Goal: Book appointment/travel/reservation

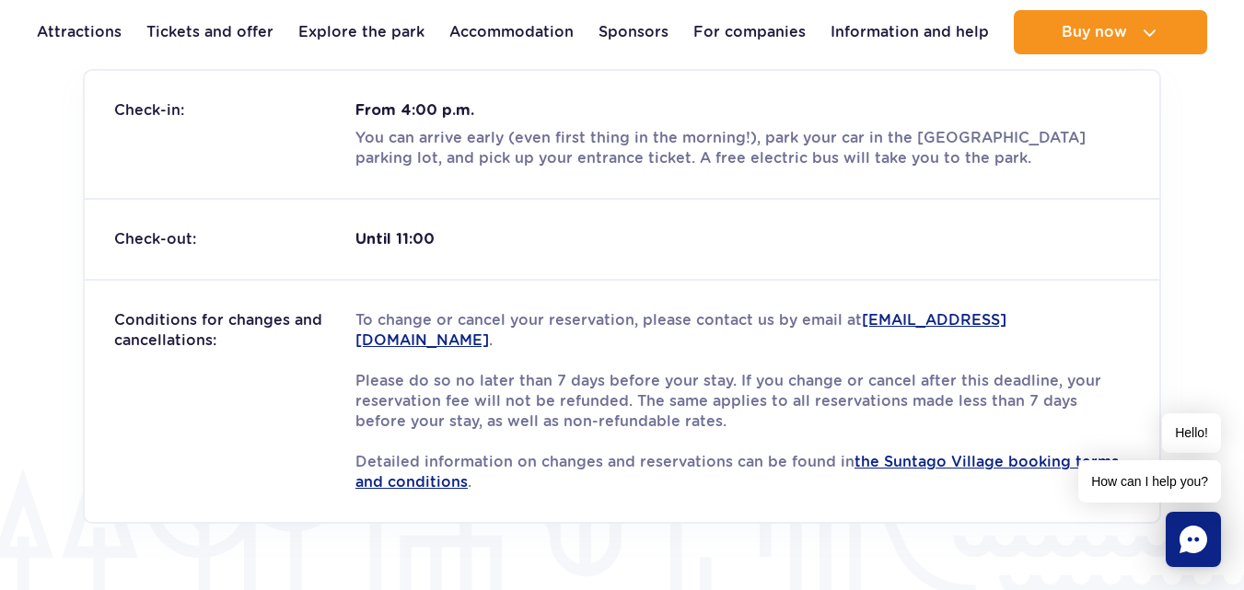
scroll to position [2486, 0]
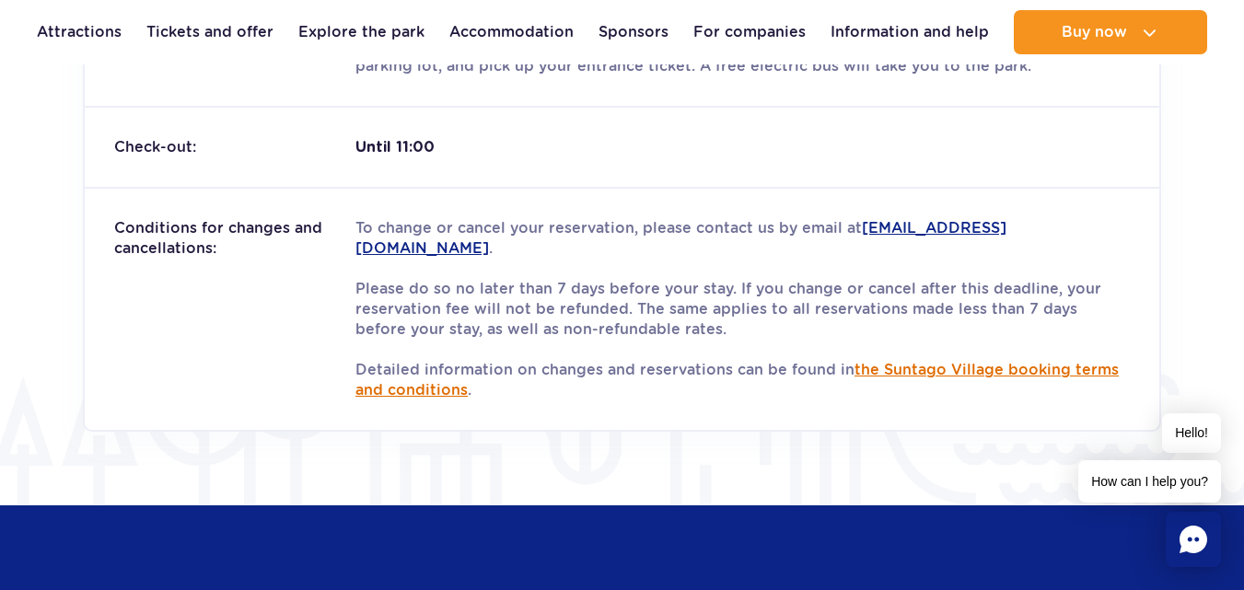
click at [980, 365] on font "the Suntago Village booking terms and conditions" at bounding box center [736, 380] width 763 height 38
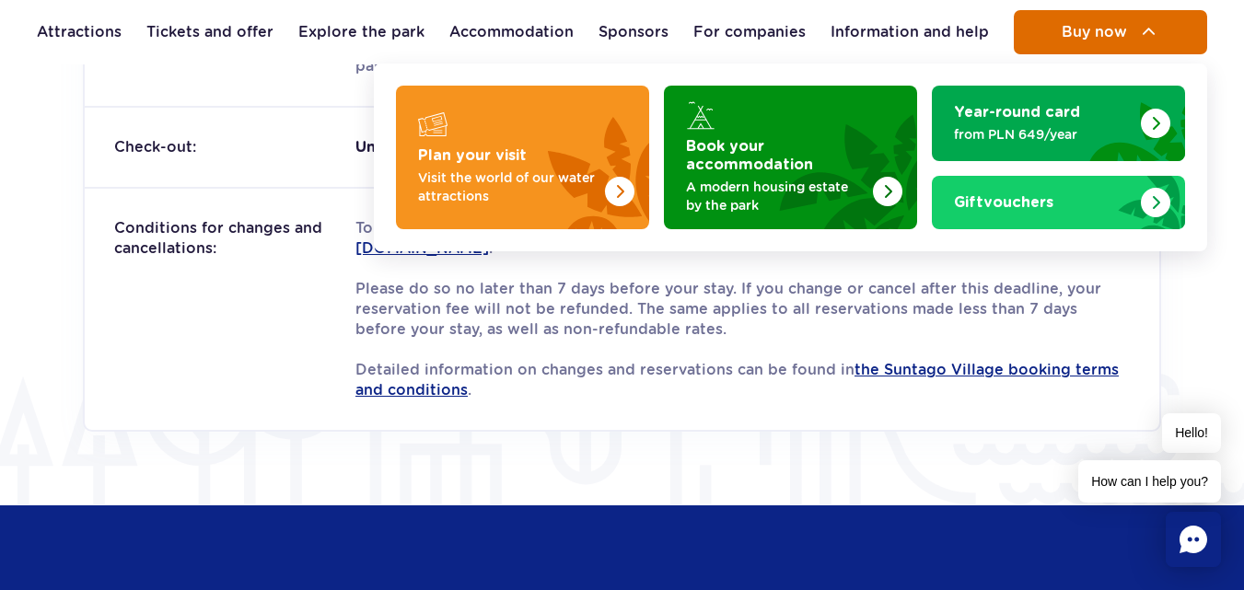
click at [1097, 42] on button "Buy now" at bounding box center [1110, 32] width 193 height 44
click at [1090, 27] on span "Buy now" at bounding box center [1094, 32] width 65 height 17
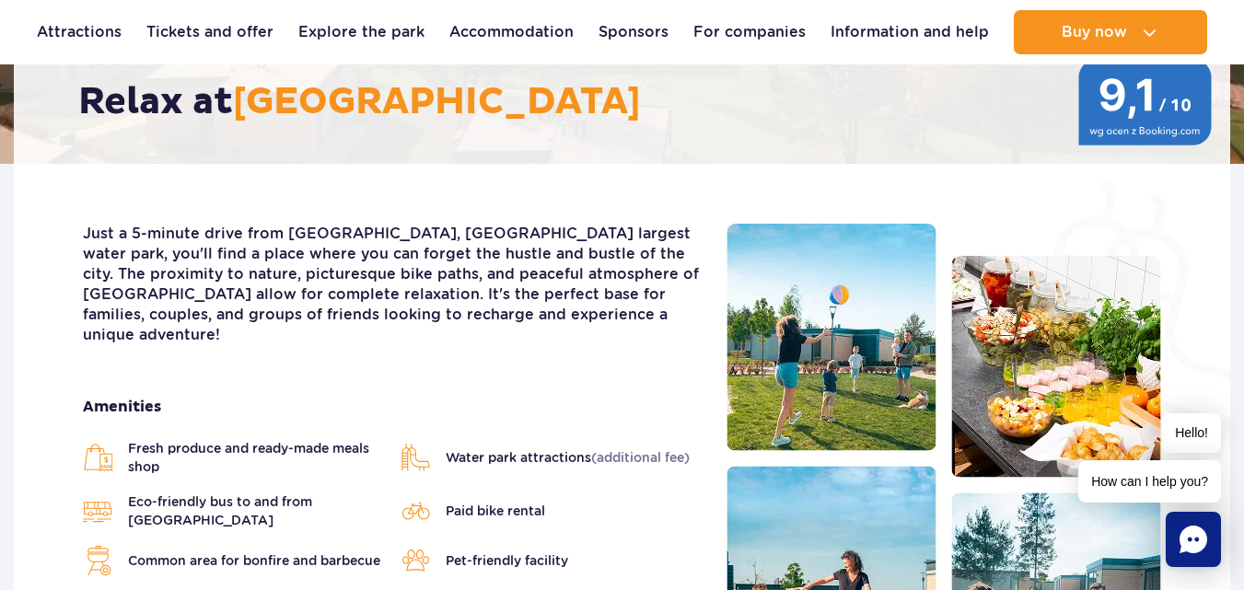
scroll to position [0, 0]
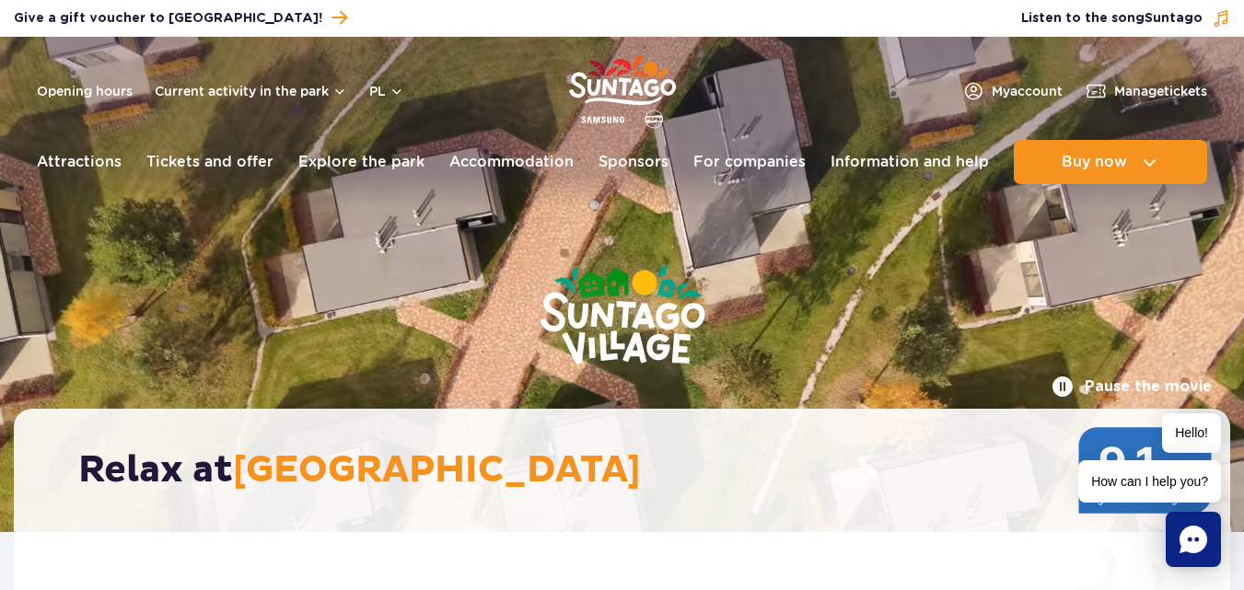
click at [1124, 379] on font "Pause the movie" at bounding box center [1148, 386] width 127 height 15
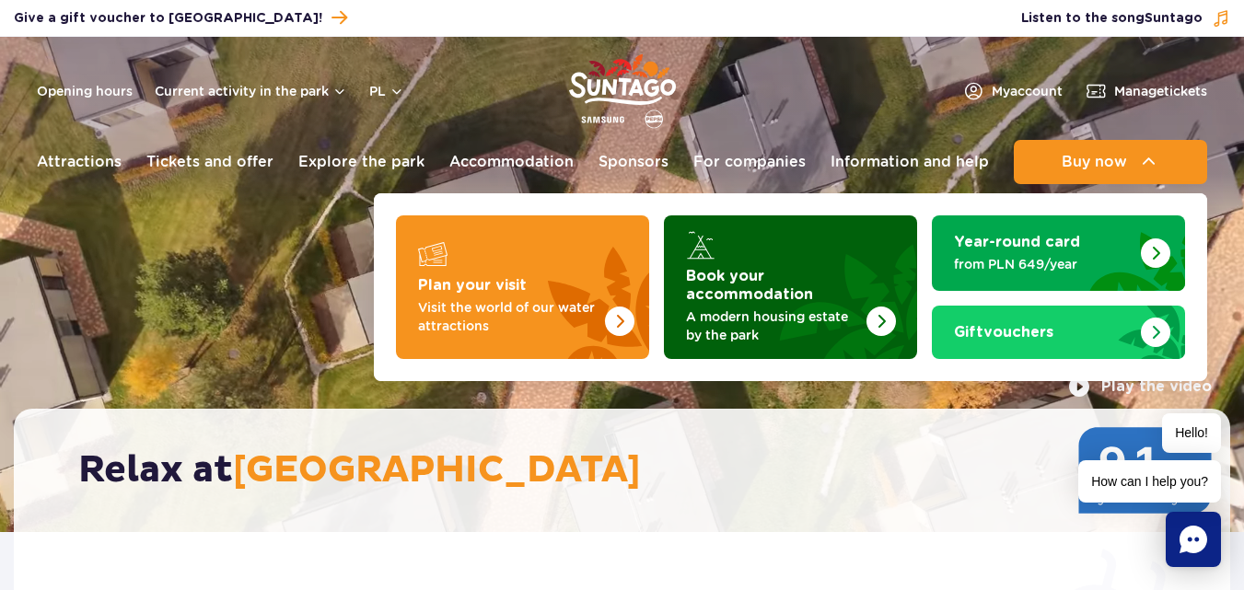
click at [813, 309] on font "A modern housing estate by the park" at bounding box center [767, 325] width 162 height 33
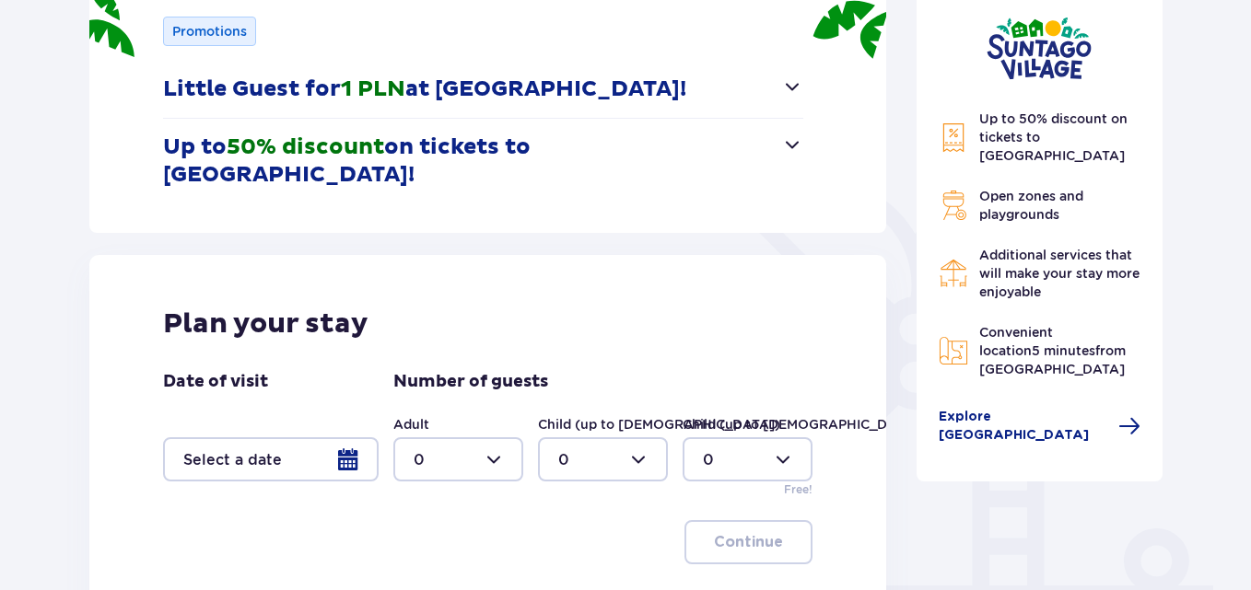
scroll to position [184, 0]
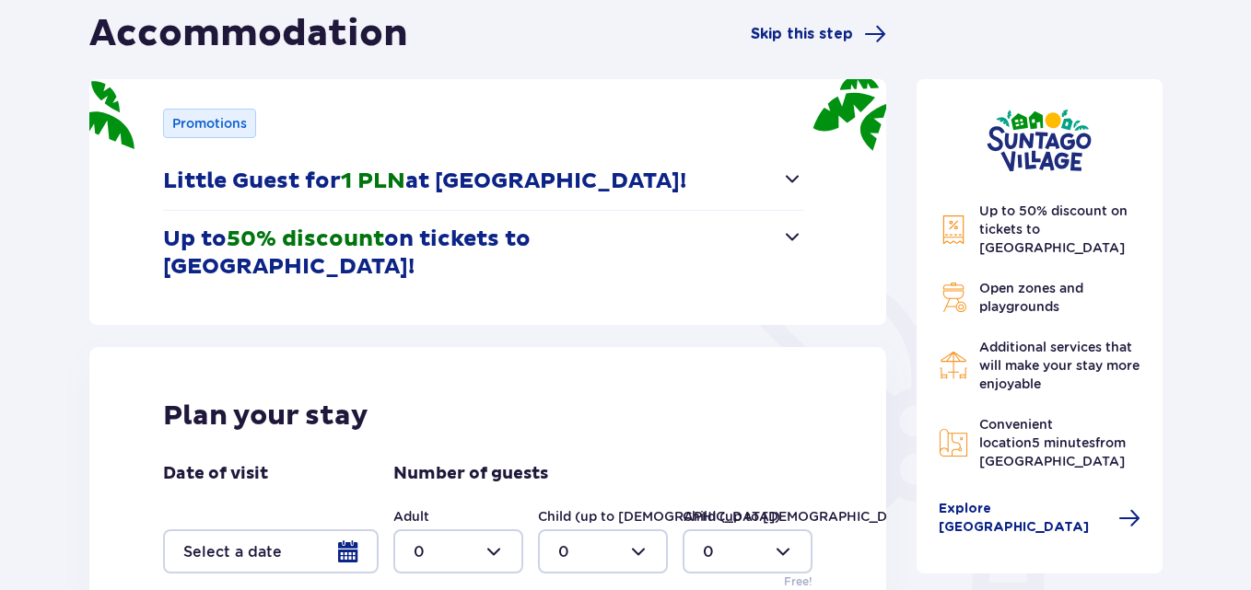
click at [785, 177] on span "button" at bounding box center [792, 179] width 22 height 22
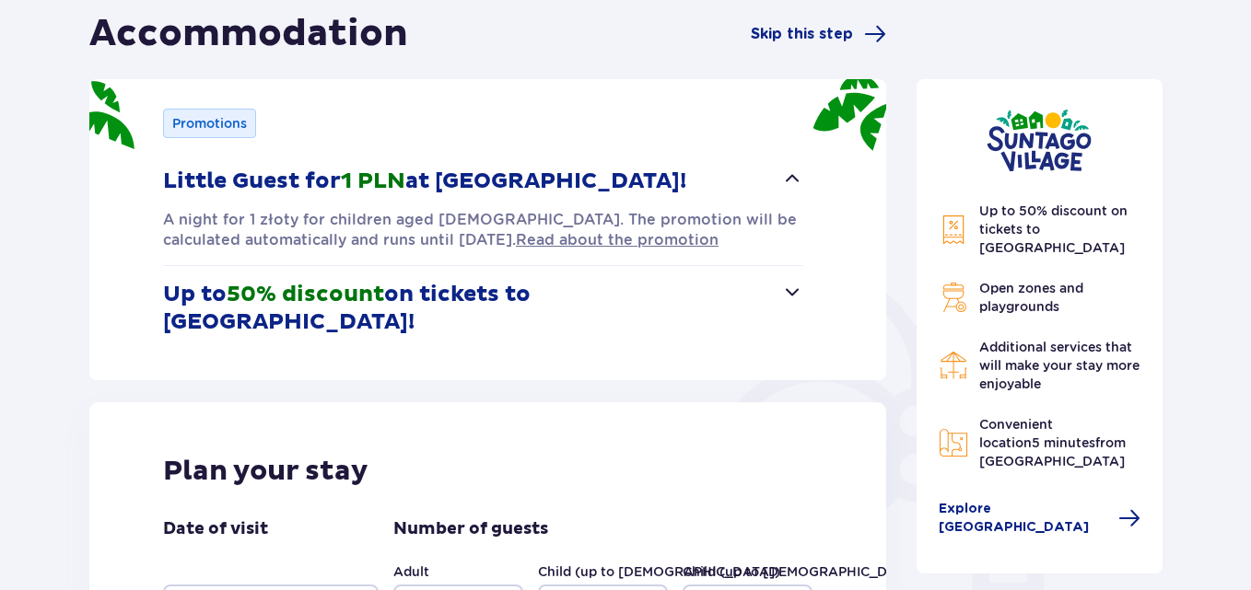
click at [794, 177] on span "button" at bounding box center [792, 179] width 22 height 22
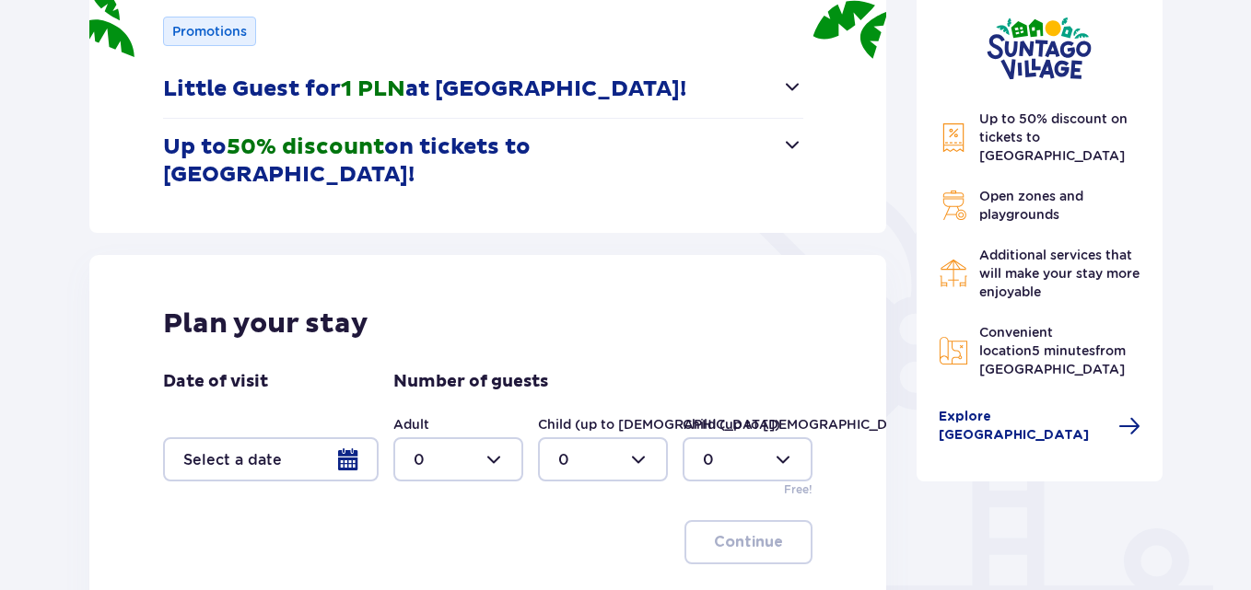
scroll to position [368, 0]
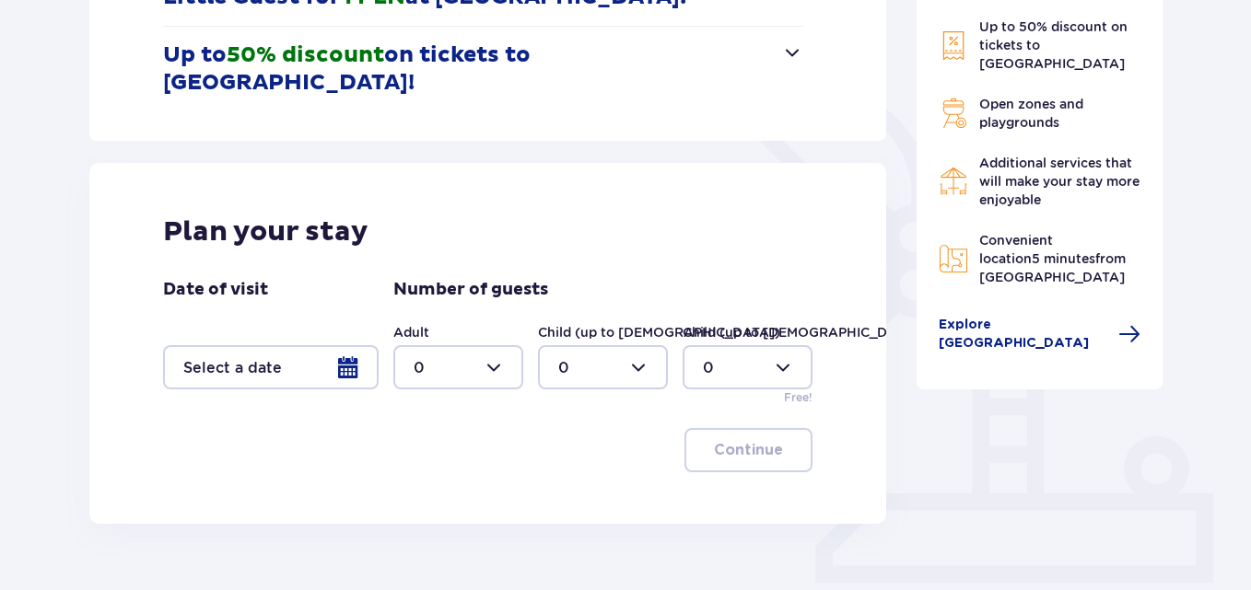
click at [338, 345] on div at bounding box center [270, 367] width 215 height 44
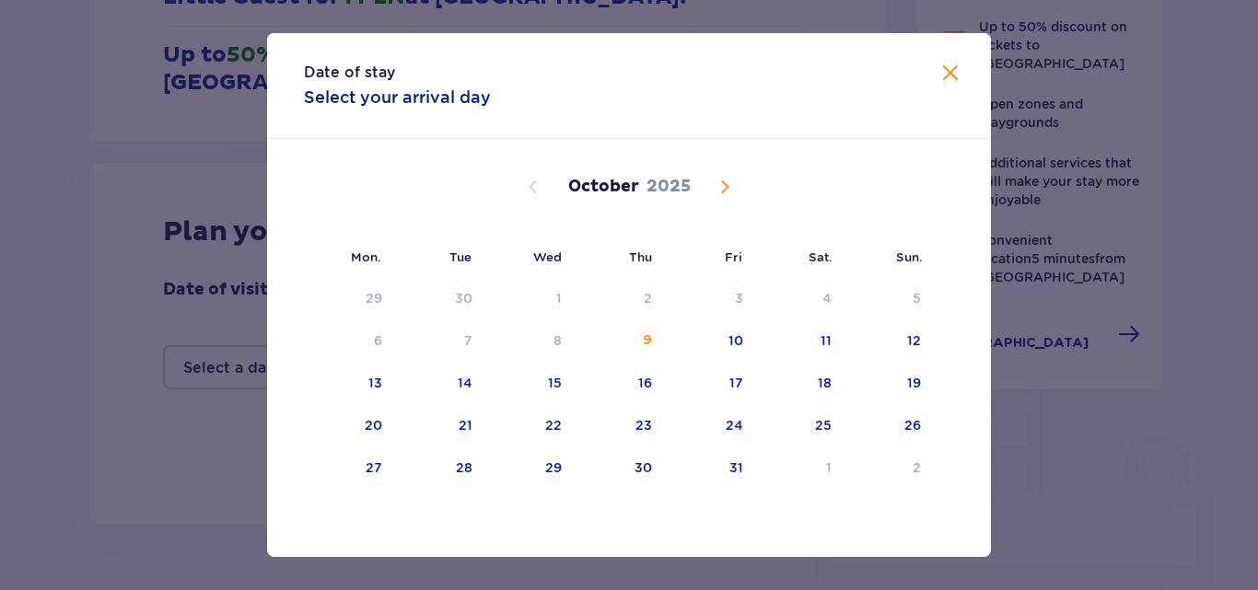
click at [724, 185] on span "Next month" at bounding box center [725, 187] width 22 height 22
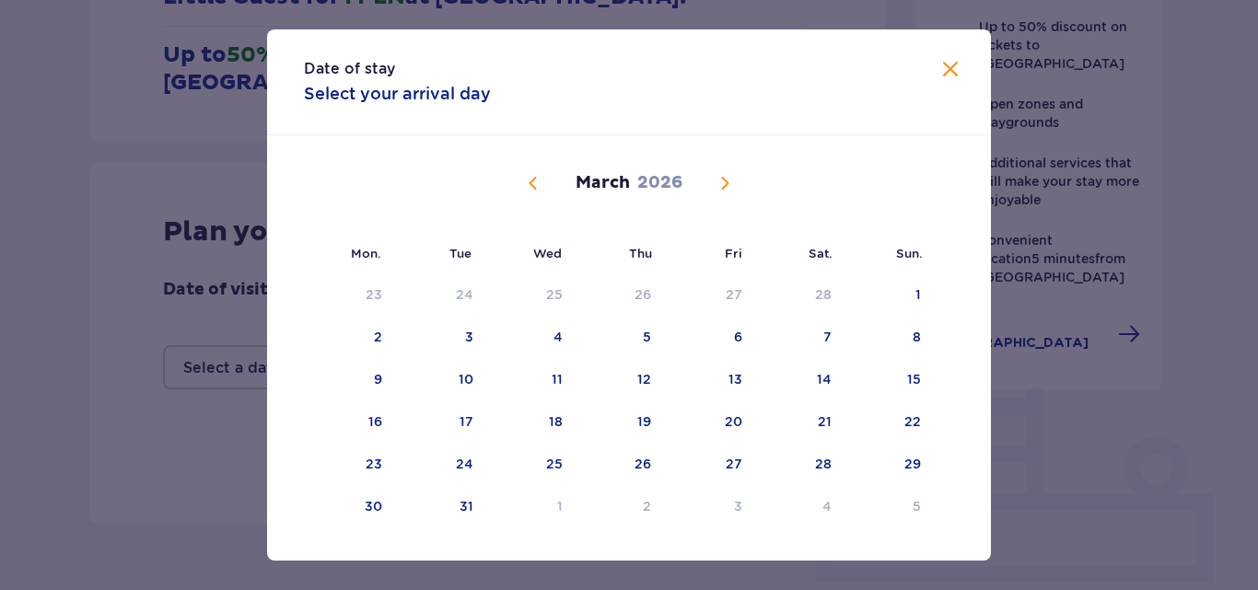
click at [724, 185] on span "Next month" at bounding box center [725, 183] width 22 height 22
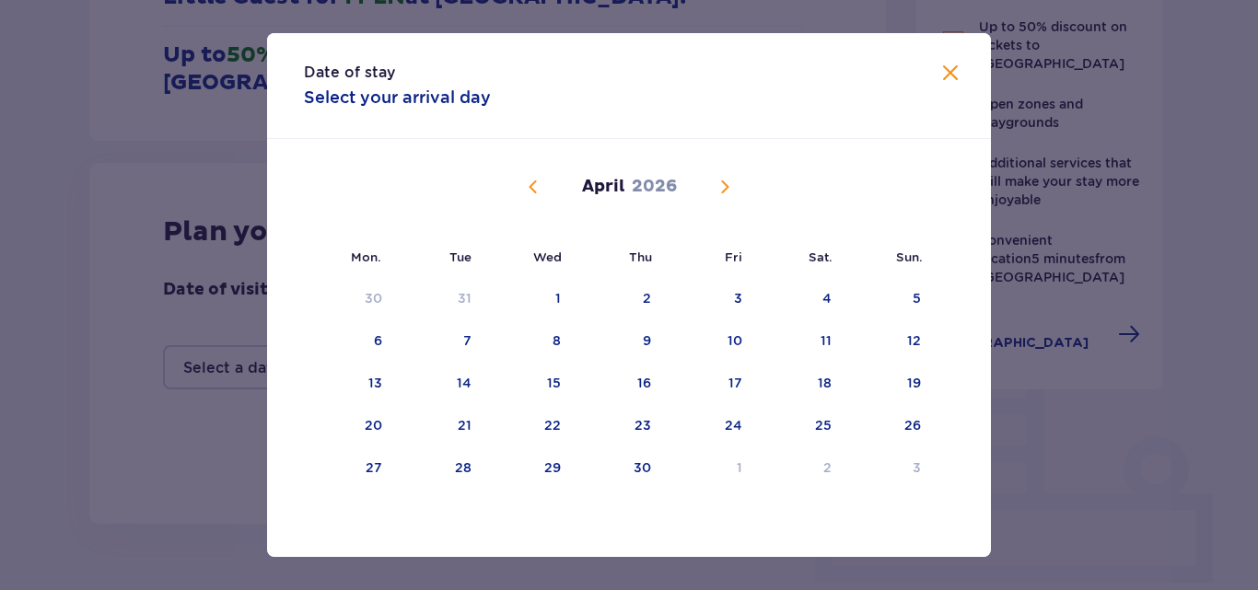
click at [724, 185] on span "Next month" at bounding box center [725, 187] width 22 height 22
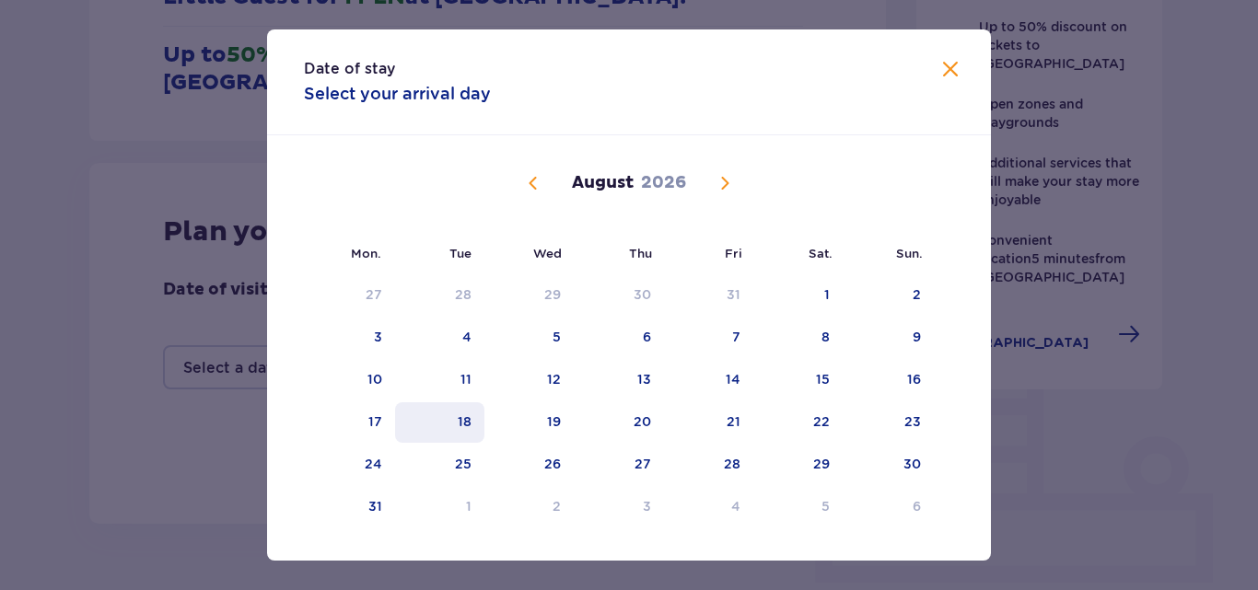
click at [465, 419] on font "18" at bounding box center [465, 421] width 14 height 15
click at [727, 418] on font "21" at bounding box center [734, 421] width 14 height 15
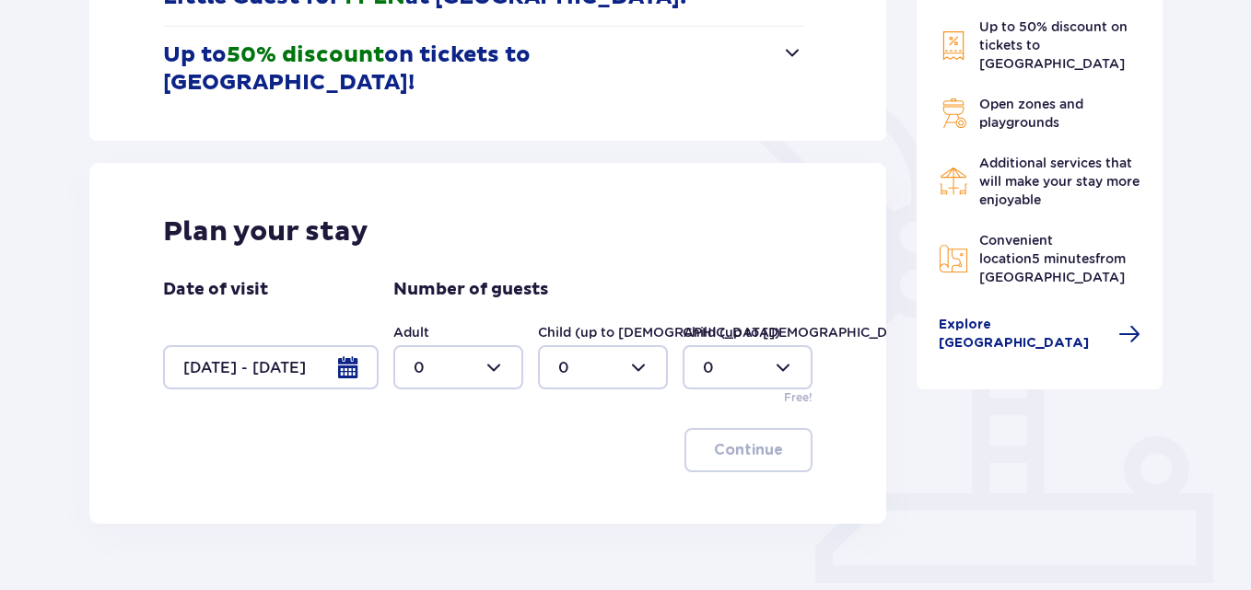
click at [354, 345] on div at bounding box center [270, 367] width 215 height 44
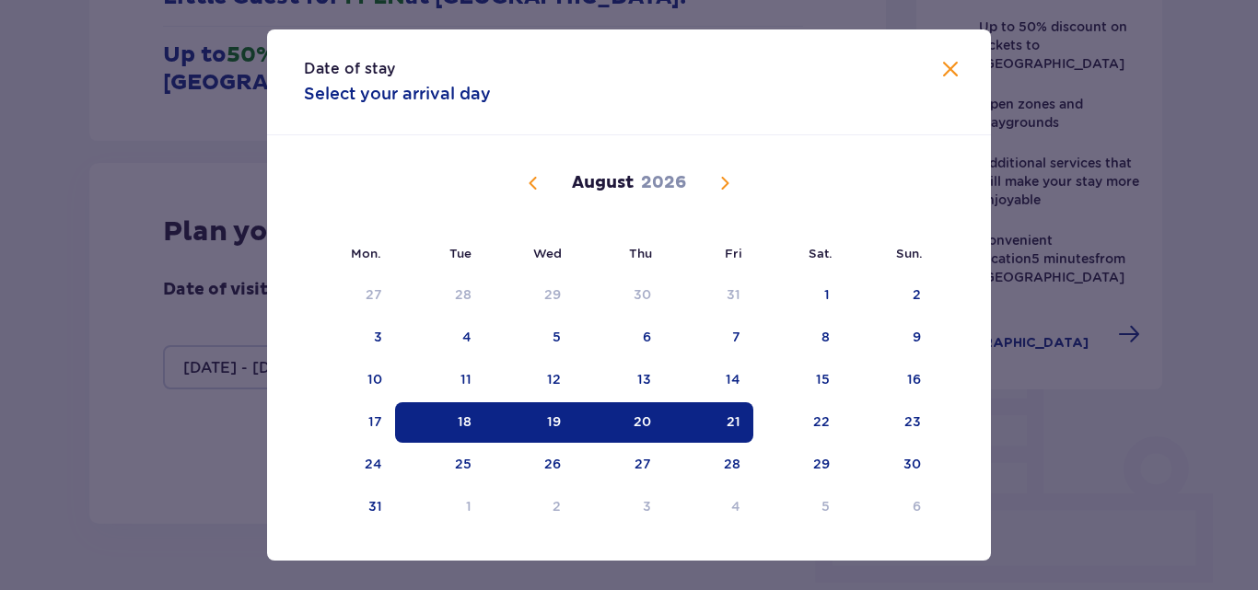
click at [639, 420] on font "20" at bounding box center [642, 421] width 17 height 15
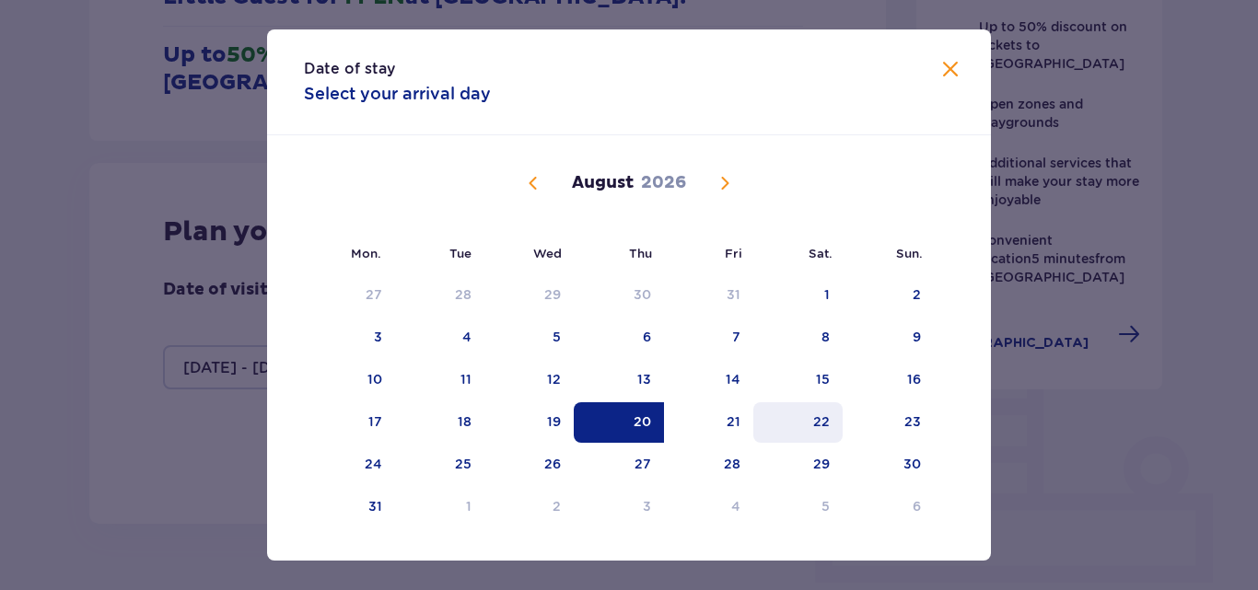
click at [822, 426] on font "22" at bounding box center [821, 421] width 17 height 15
type input "[DATE] - [DATE]"
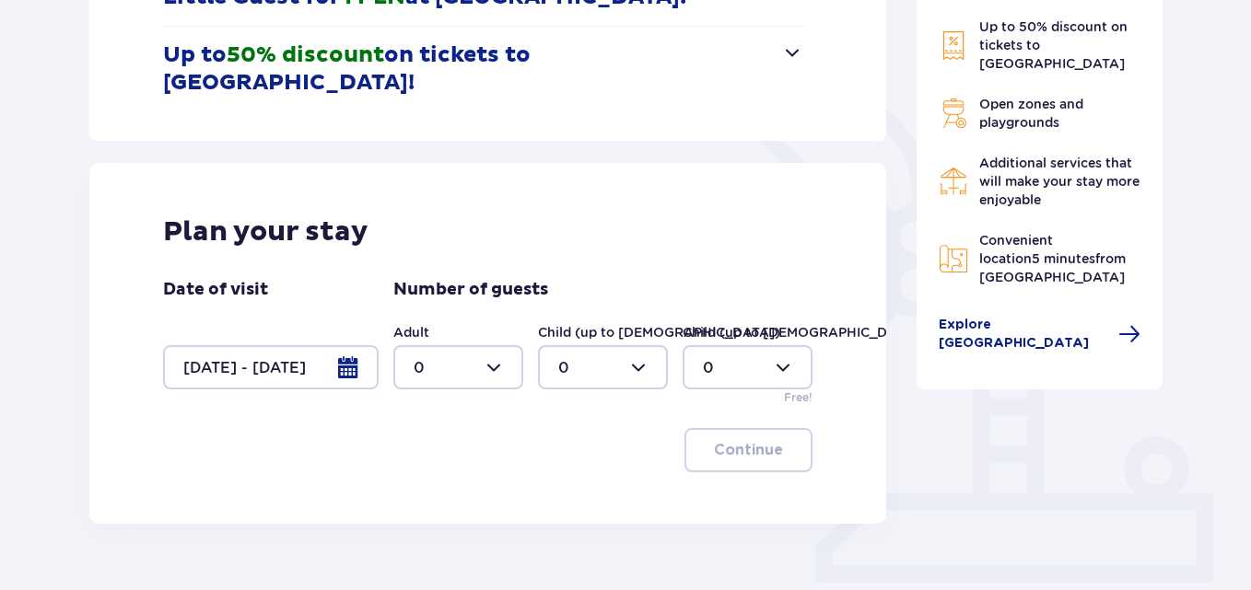
click at [495, 345] on div at bounding box center [458, 367] width 130 height 44
click at [455, 509] on div "3" at bounding box center [457, 512] width 89 height 20
type input "3"
click at [634, 345] on div at bounding box center [603, 367] width 130 height 44
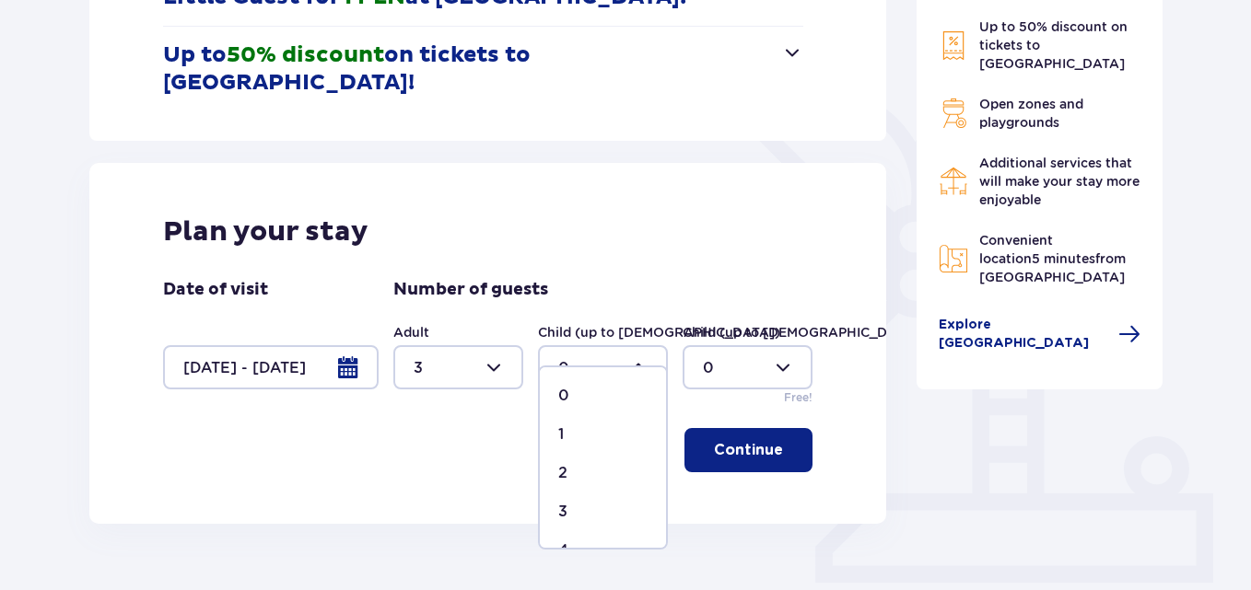
click at [593, 438] on div "1" at bounding box center [602, 435] width 89 height 20
type input "1"
click at [752, 443] on font "Continue" at bounding box center [748, 450] width 69 height 15
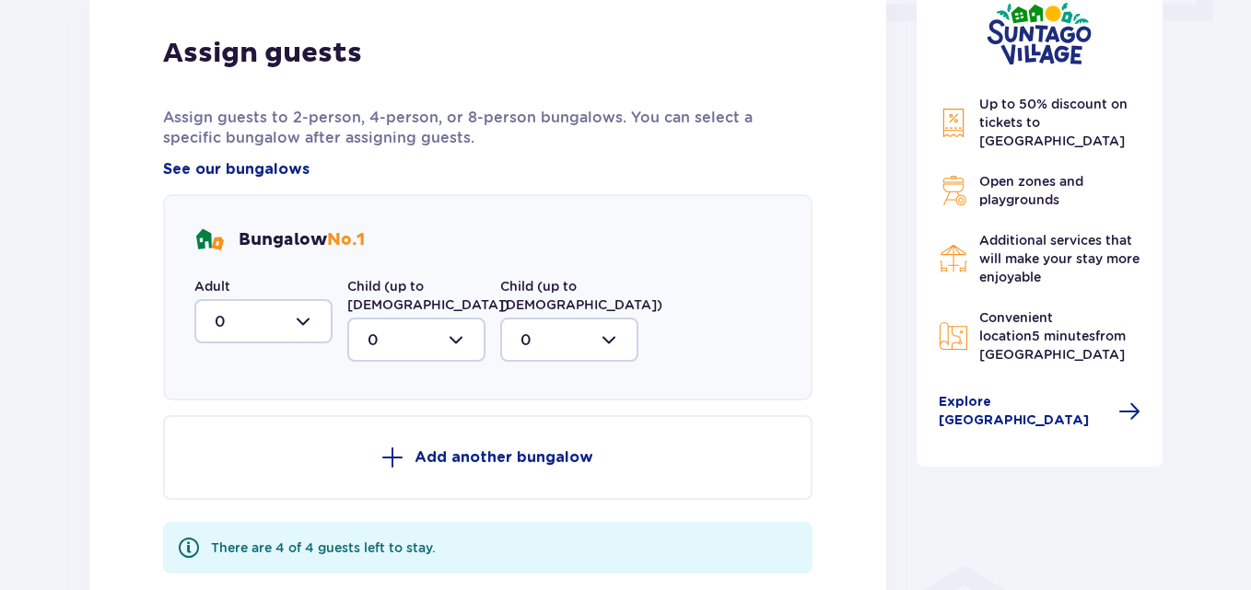
scroll to position [838, 0]
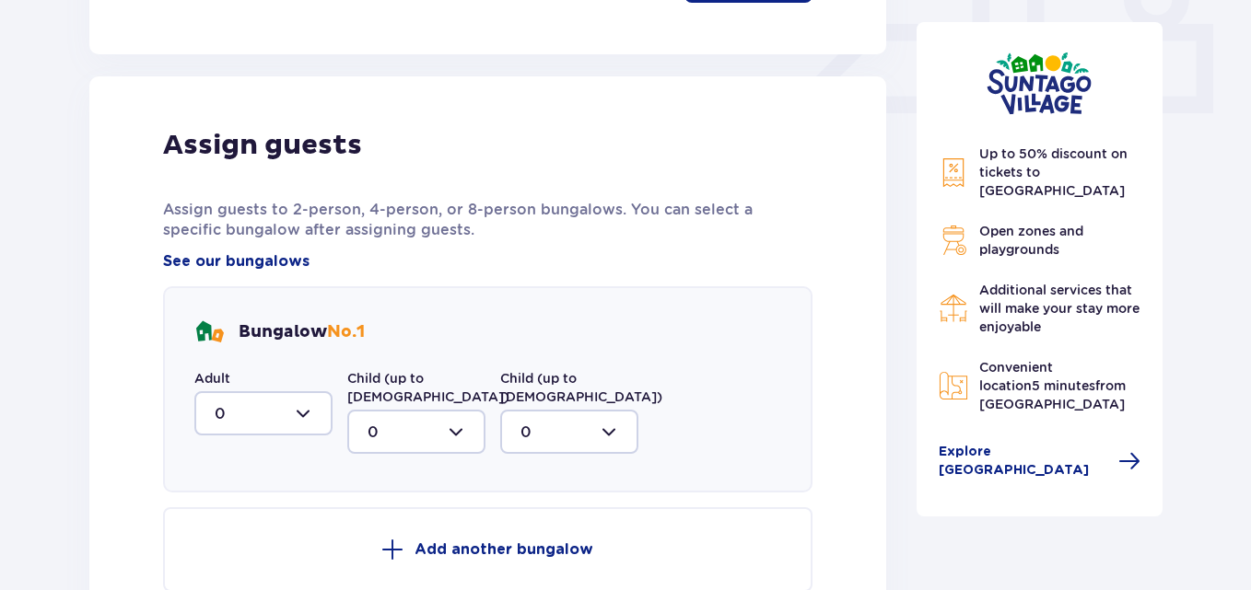
click at [300, 391] on div at bounding box center [263, 413] width 138 height 44
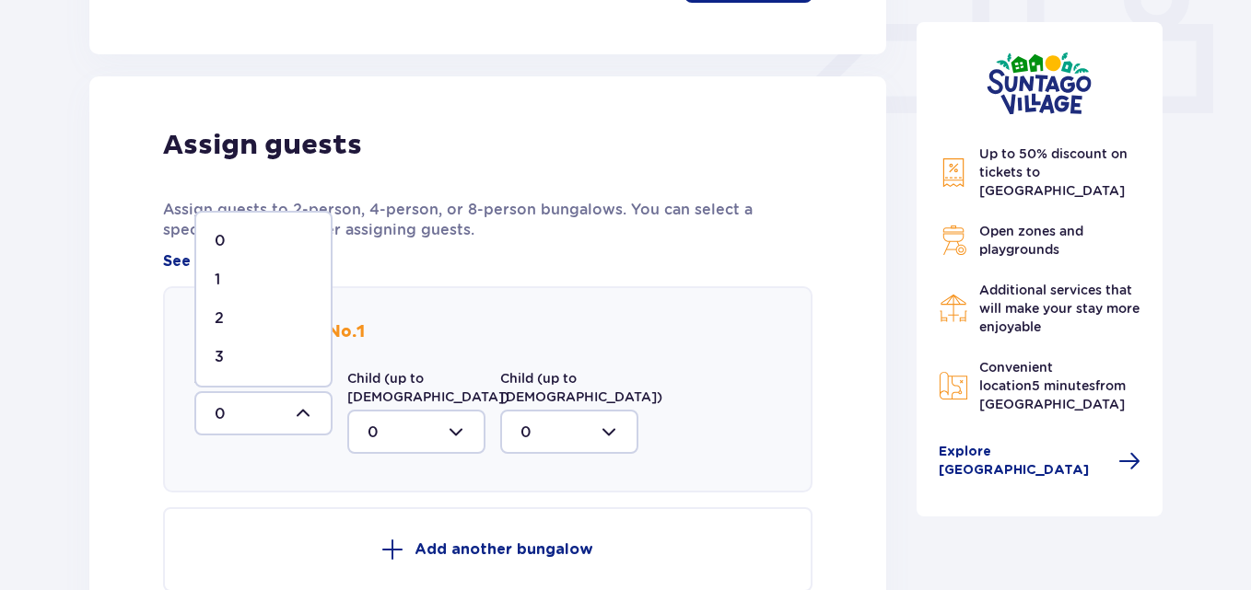
click at [274, 347] on div "3" at bounding box center [264, 357] width 98 height 20
type input "3"
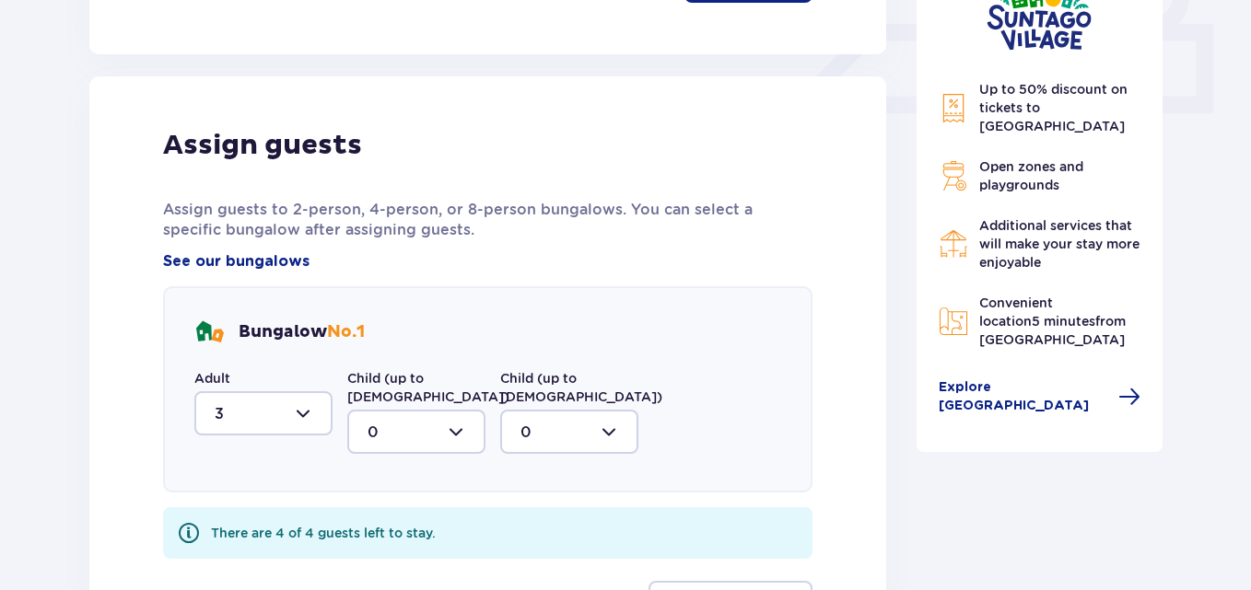
click at [461, 410] on div at bounding box center [416, 432] width 138 height 44
click at [421, 517] on div "1" at bounding box center [416, 527] width 98 height 20
type input "1"
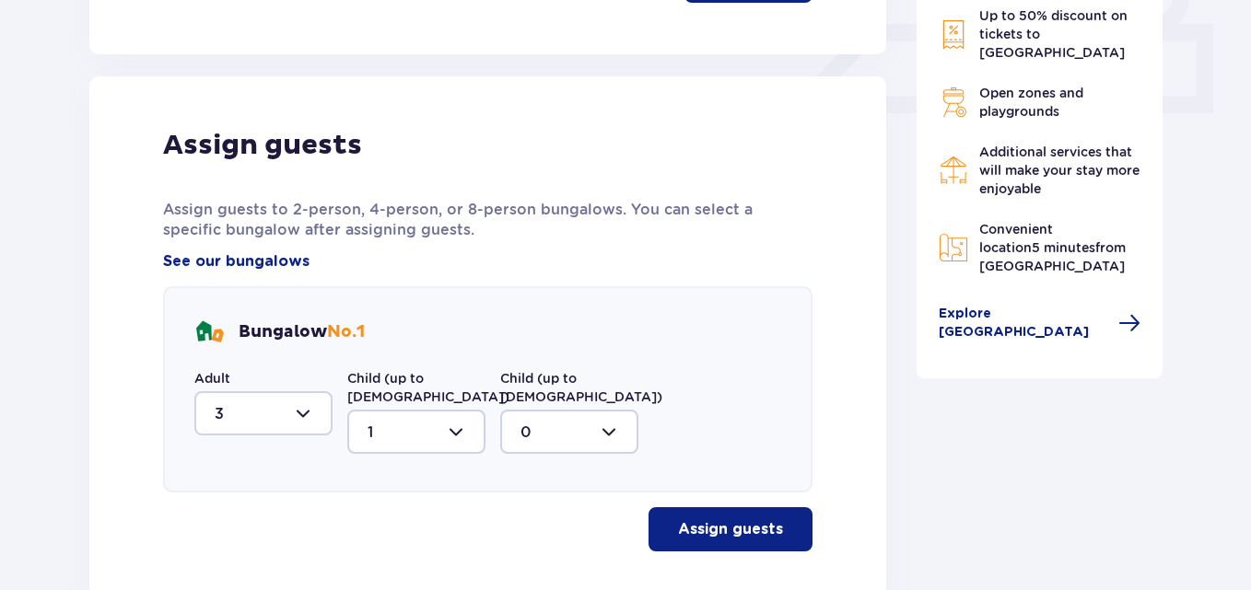
click at [735, 522] on font "Assign guests" at bounding box center [730, 529] width 105 height 15
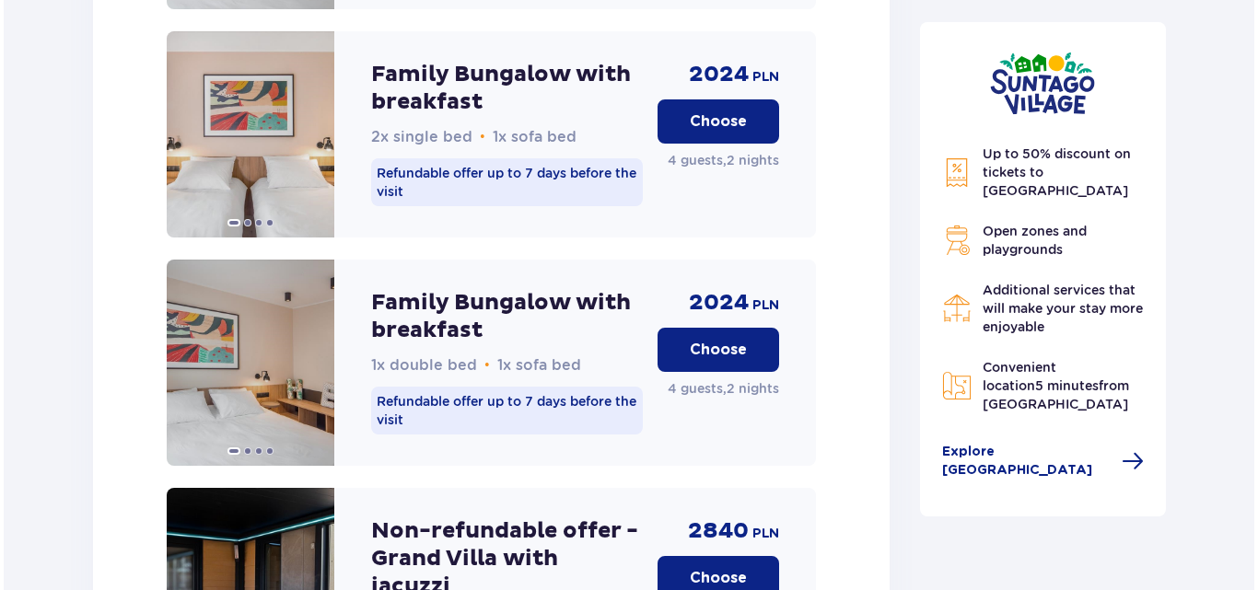
scroll to position [3255, 0]
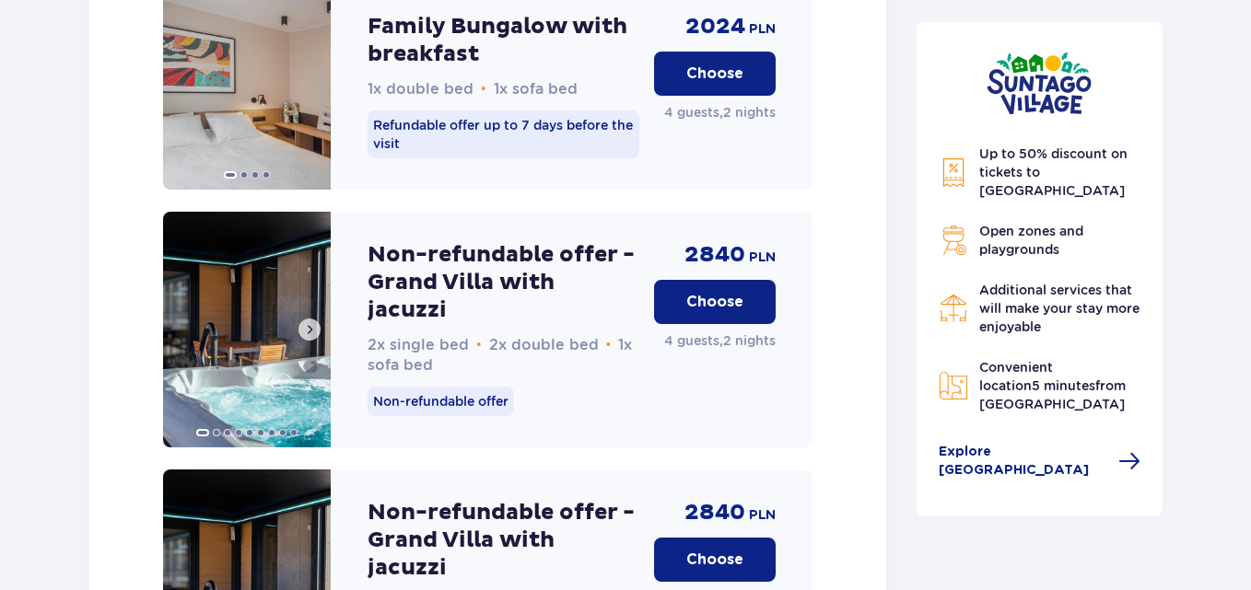
click at [309, 322] on span at bounding box center [309, 329] width 15 height 15
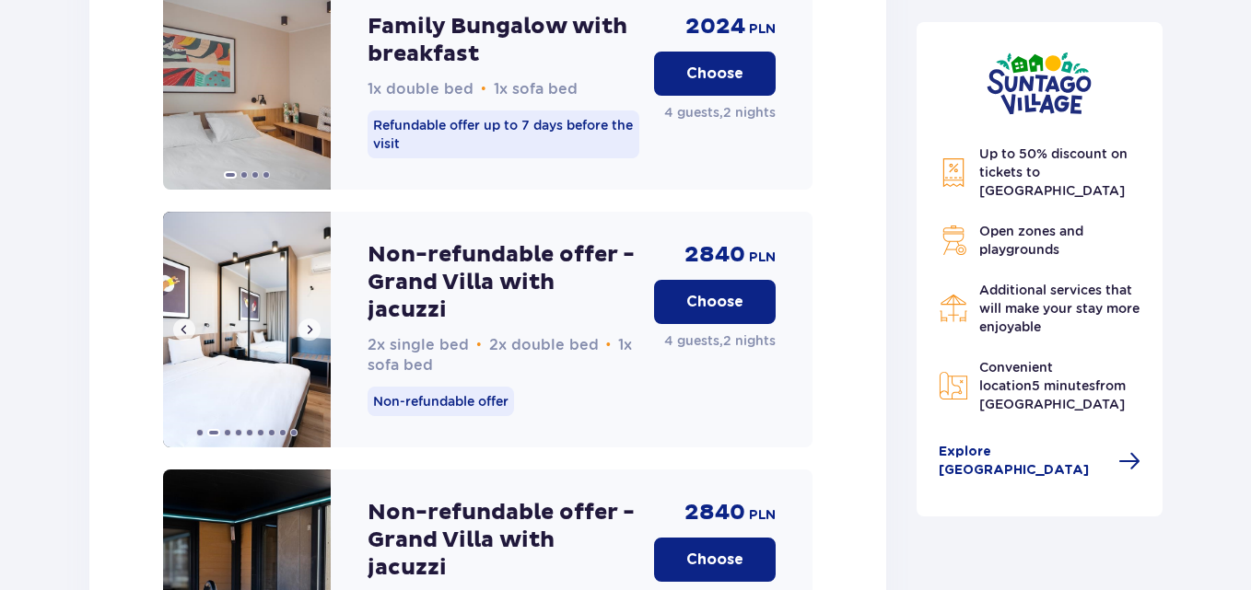
click at [309, 322] on span at bounding box center [309, 329] width 15 height 15
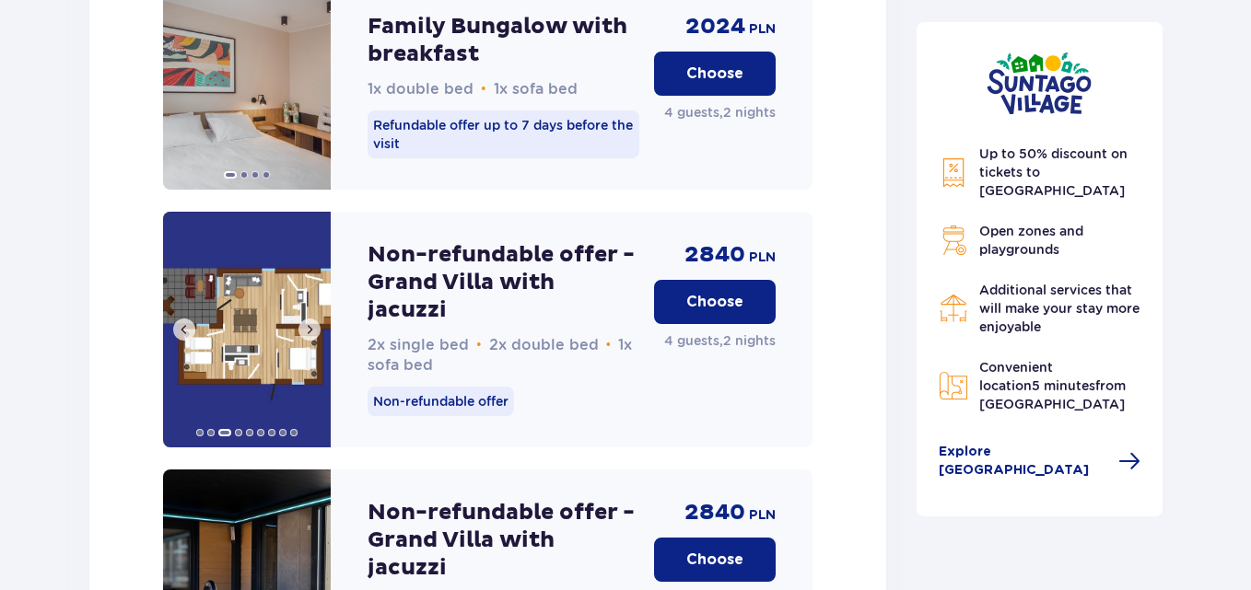
click at [265, 279] on img at bounding box center [247, 330] width 168 height 236
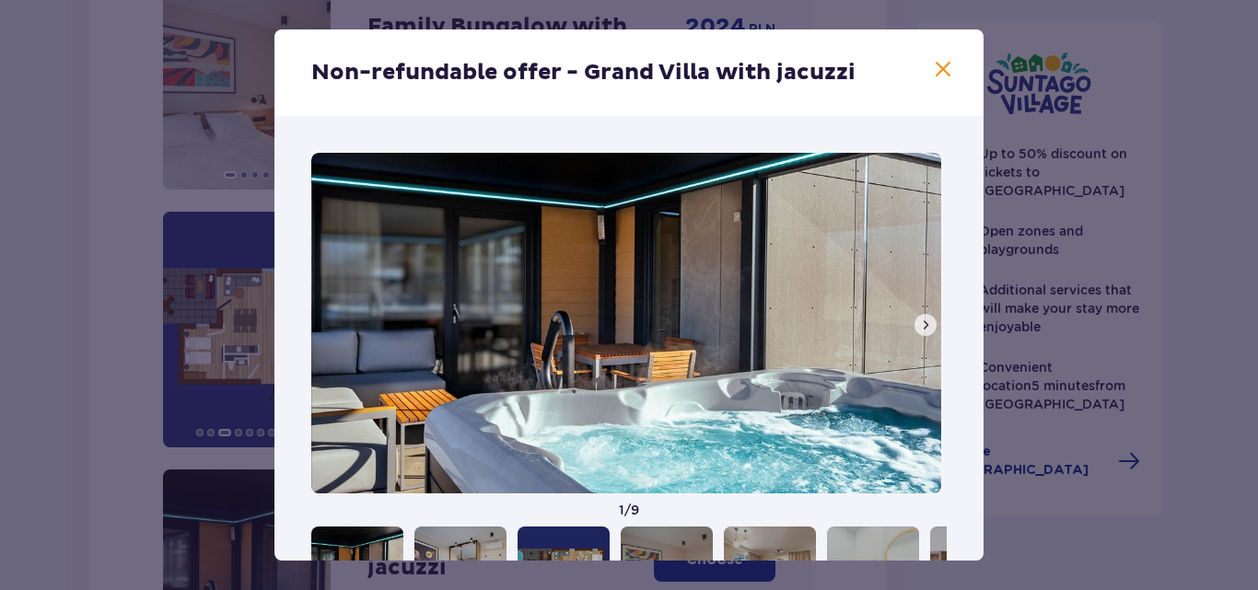
click at [918, 322] on span at bounding box center [925, 325] width 15 height 15
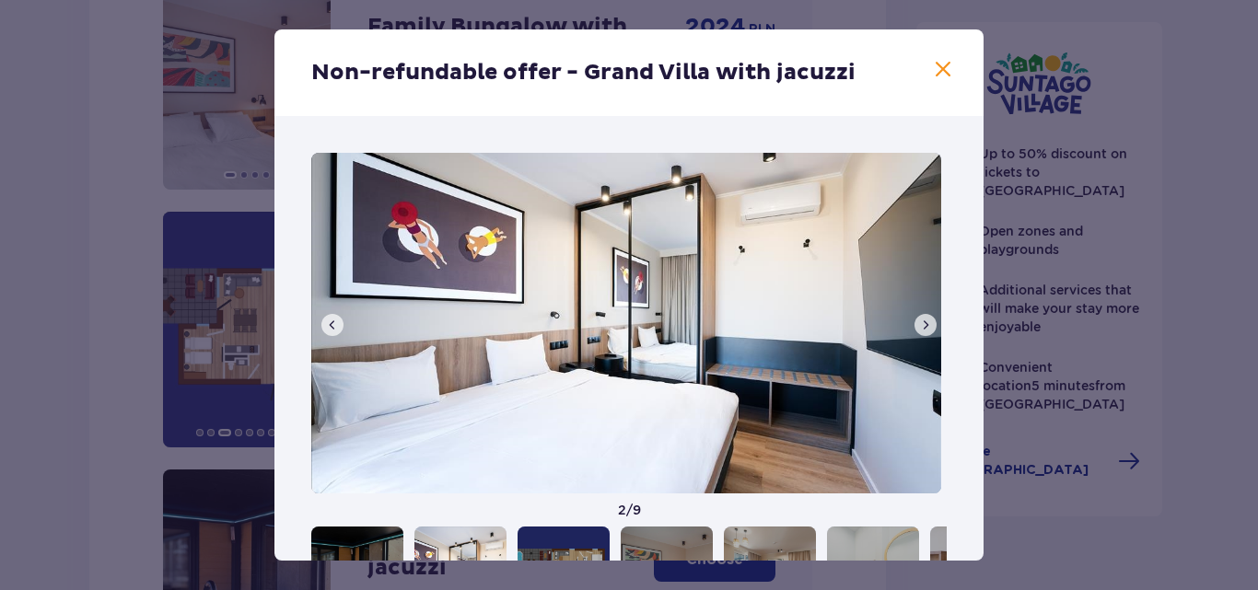
click at [918, 322] on span at bounding box center [925, 325] width 15 height 15
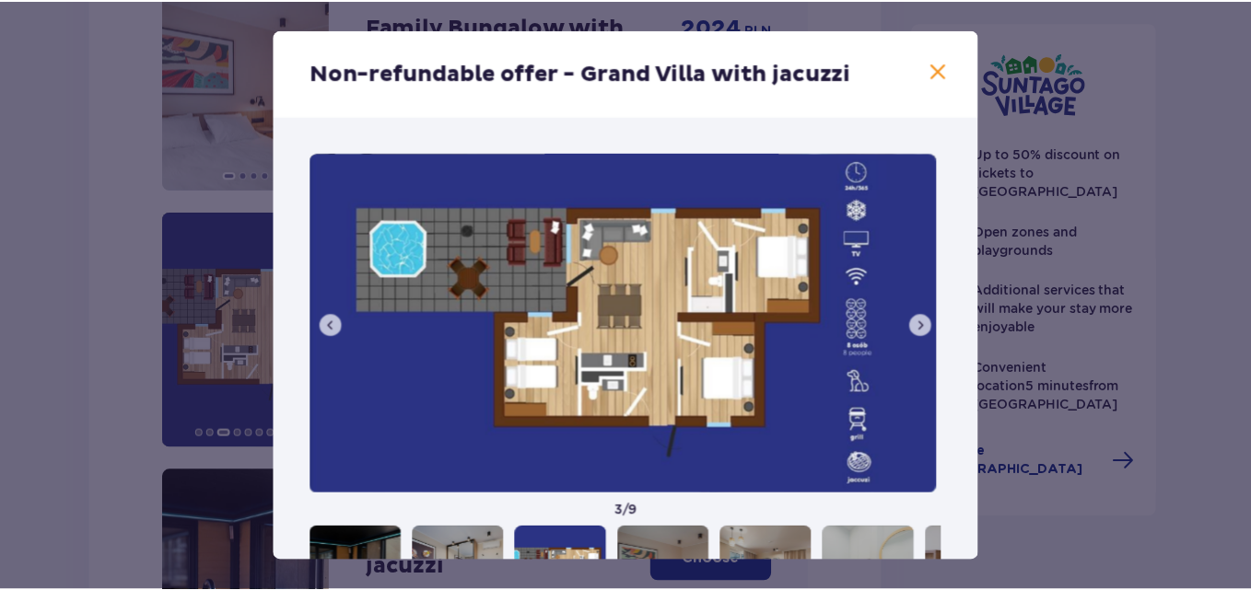
scroll to position [95, 0]
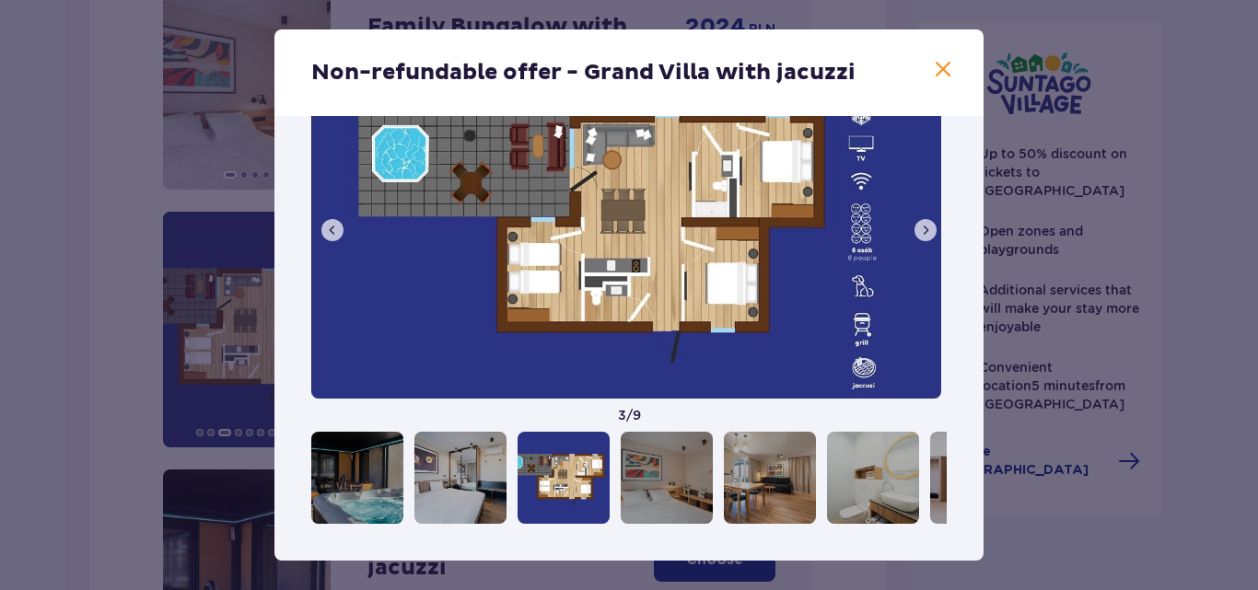
click at [936, 68] on span at bounding box center [943, 70] width 22 height 22
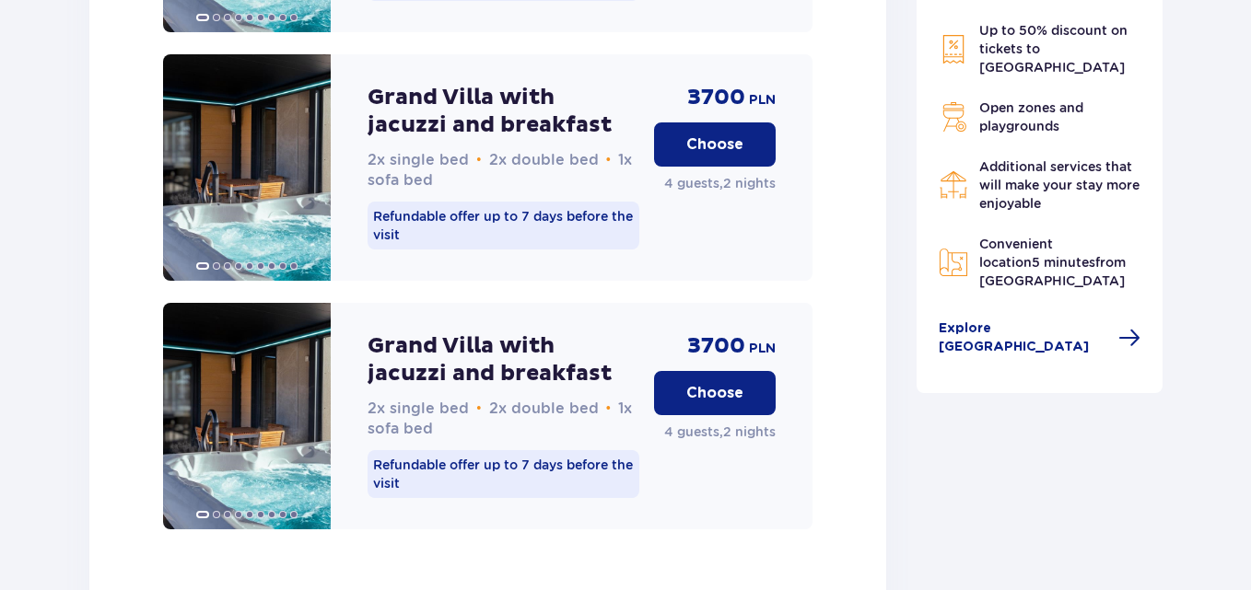
scroll to position [4573, 0]
